Goal: Task Accomplishment & Management: Manage account settings

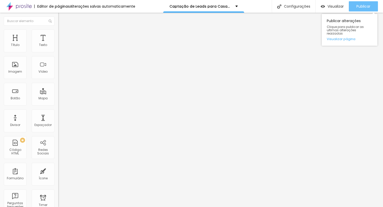
click at [360, 8] on span "Publicar" at bounding box center [364, 6] width 14 height 4
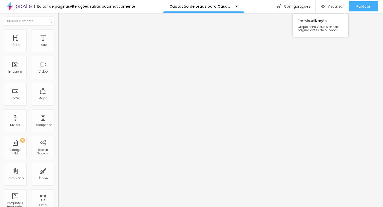
click at [330, 7] on span "Visualizar" at bounding box center [336, 6] width 16 height 4
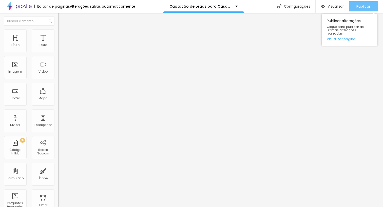
click at [365, 6] on span "Publicar" at bounding box center [364, 6] width 14 height 4
click at [361, 5] on span "Publicar" at bounding box center [364, 6] width 14 height 4
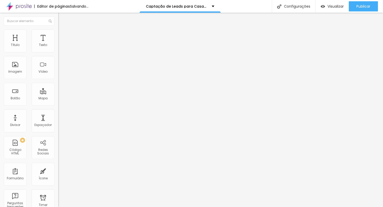
click at [58, 44] on span "Trocar imagem" at bounding box center [72, 41] width 28 height 4
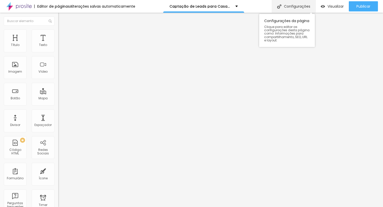
click at [289, 8] on div "Configurações" at bounding box center [294, 6] width 44 height 13
